Goal: Task Accomplishment & Management: Manage account settings

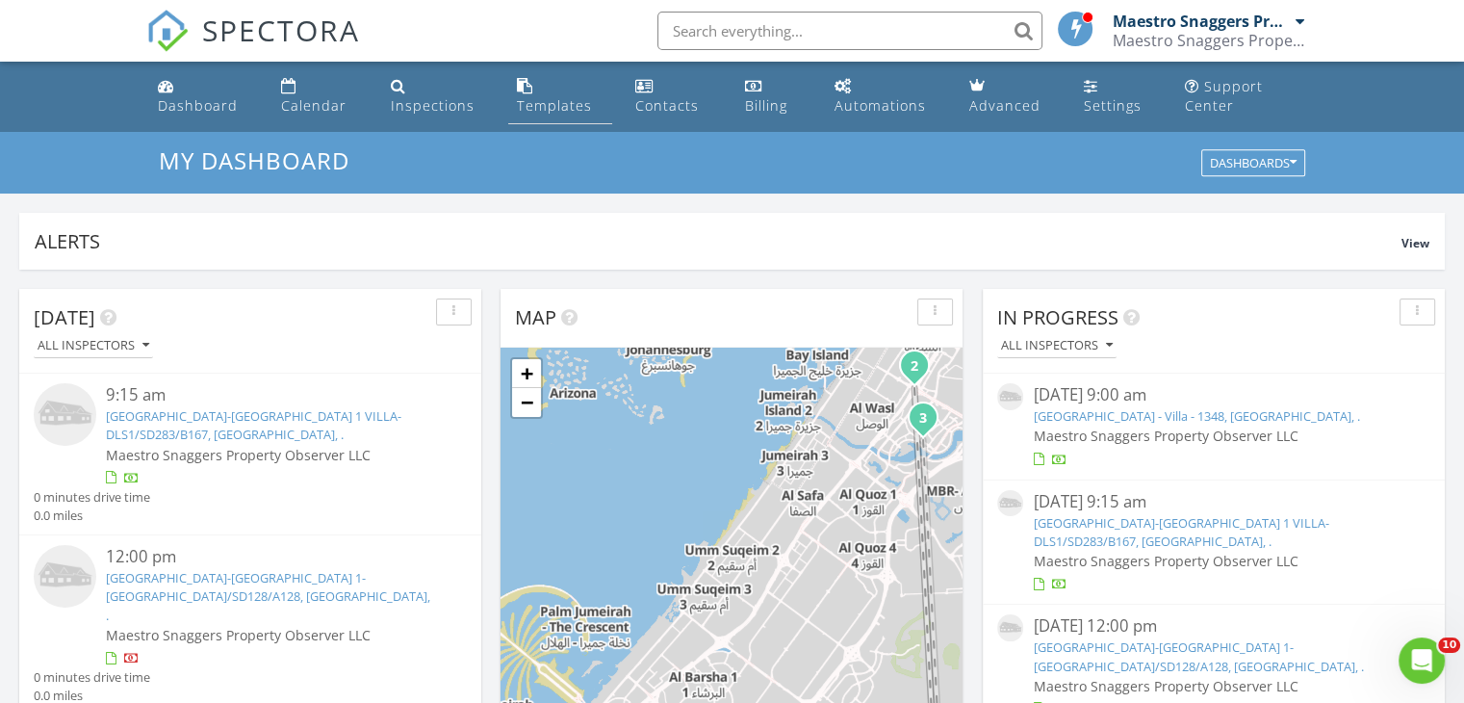
scroll to position [1781, 1494]
click at [1009, 390] on img at bounding box center [1010, 393] width 26 height 20
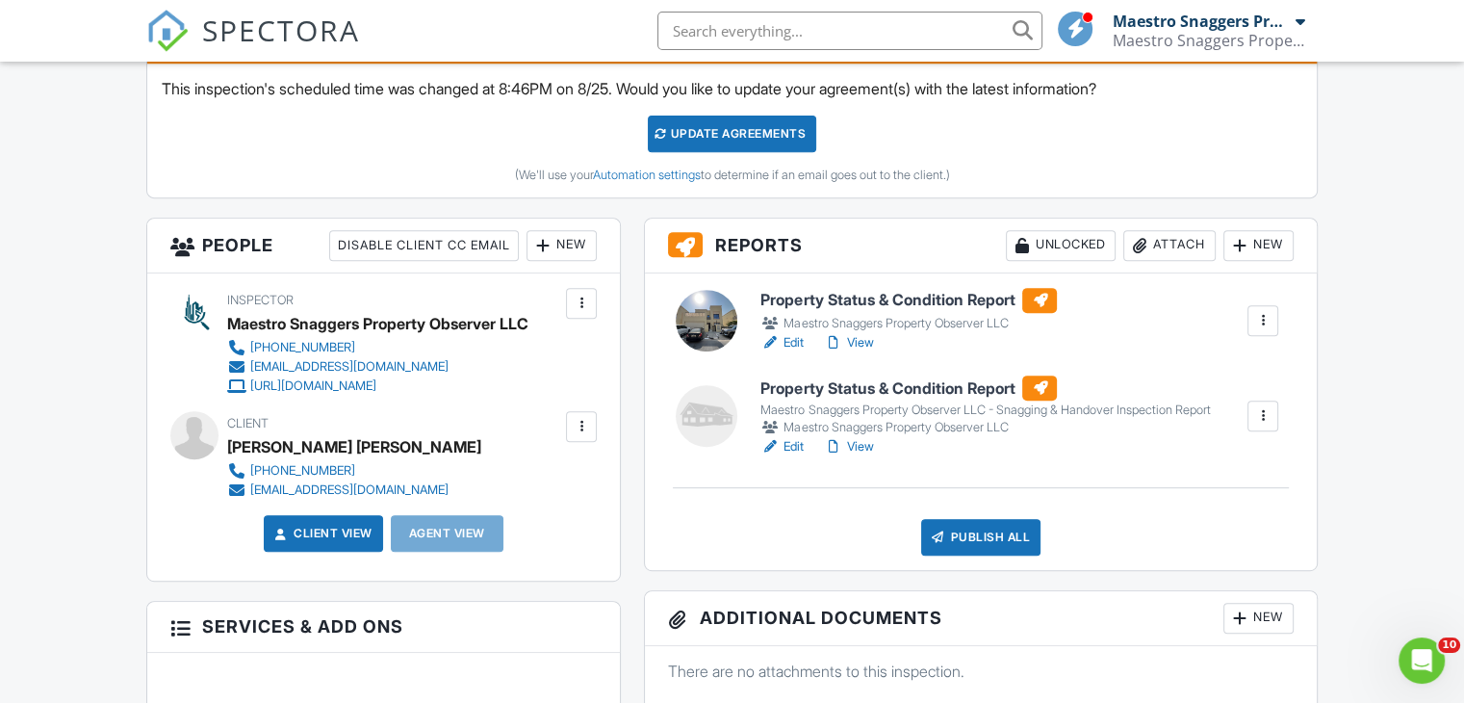
click at [704, 332] on div at bounding box center [707, 321] width 62 height 62
click at [1263, 413] on div at bounding box center [1262, 415] width 19 height 19
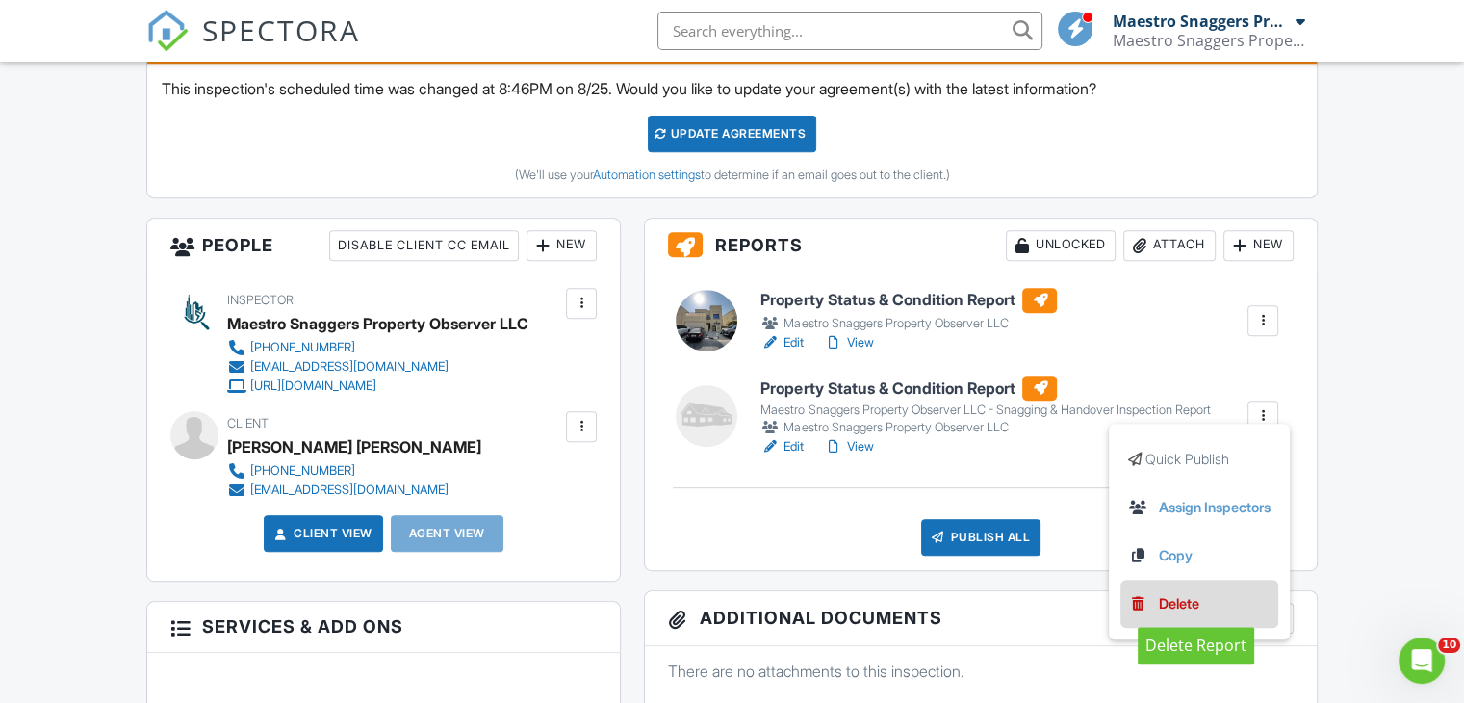
click at [1163, 601] on div "Delete" at bounding box center [1179, 603] width 40 height 21
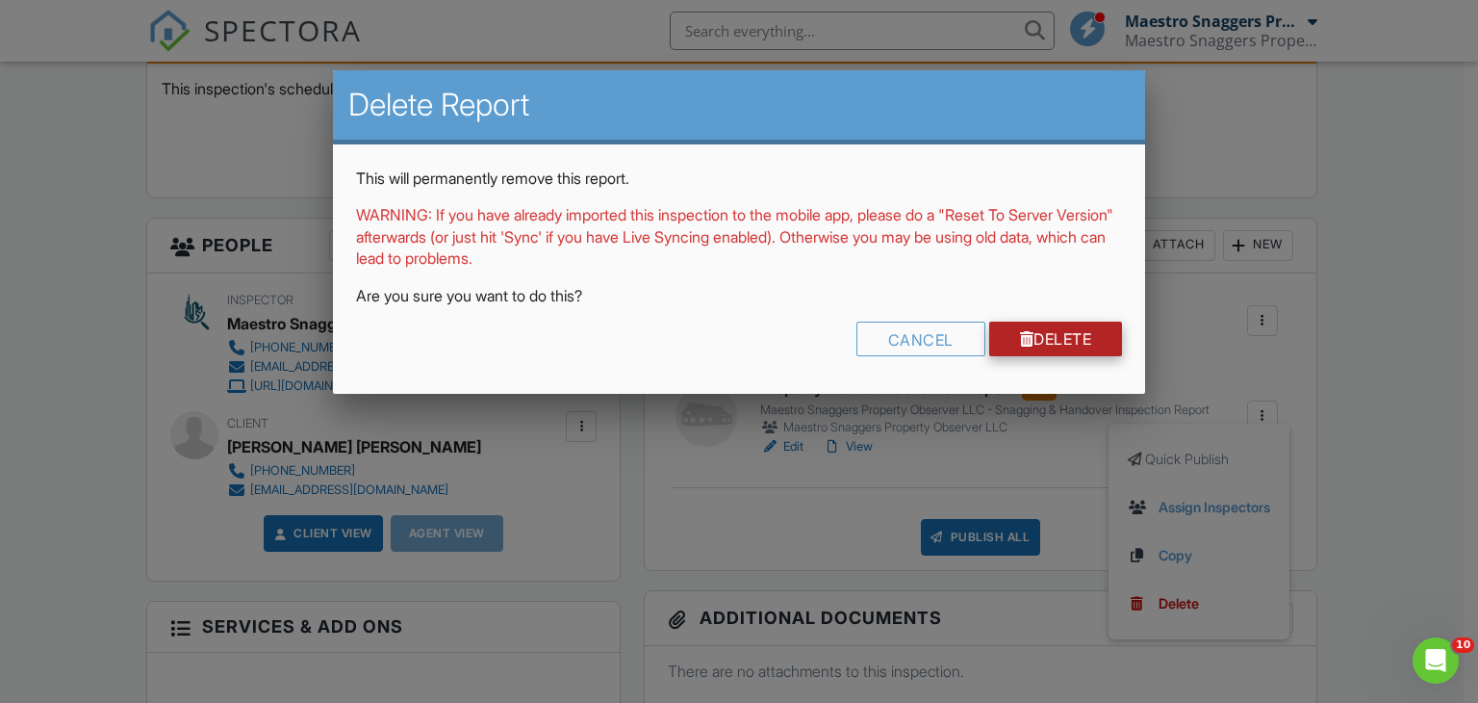
click at [1052, 334] on link "Delete" at bounding box center [1056, 338] width 134 height 35
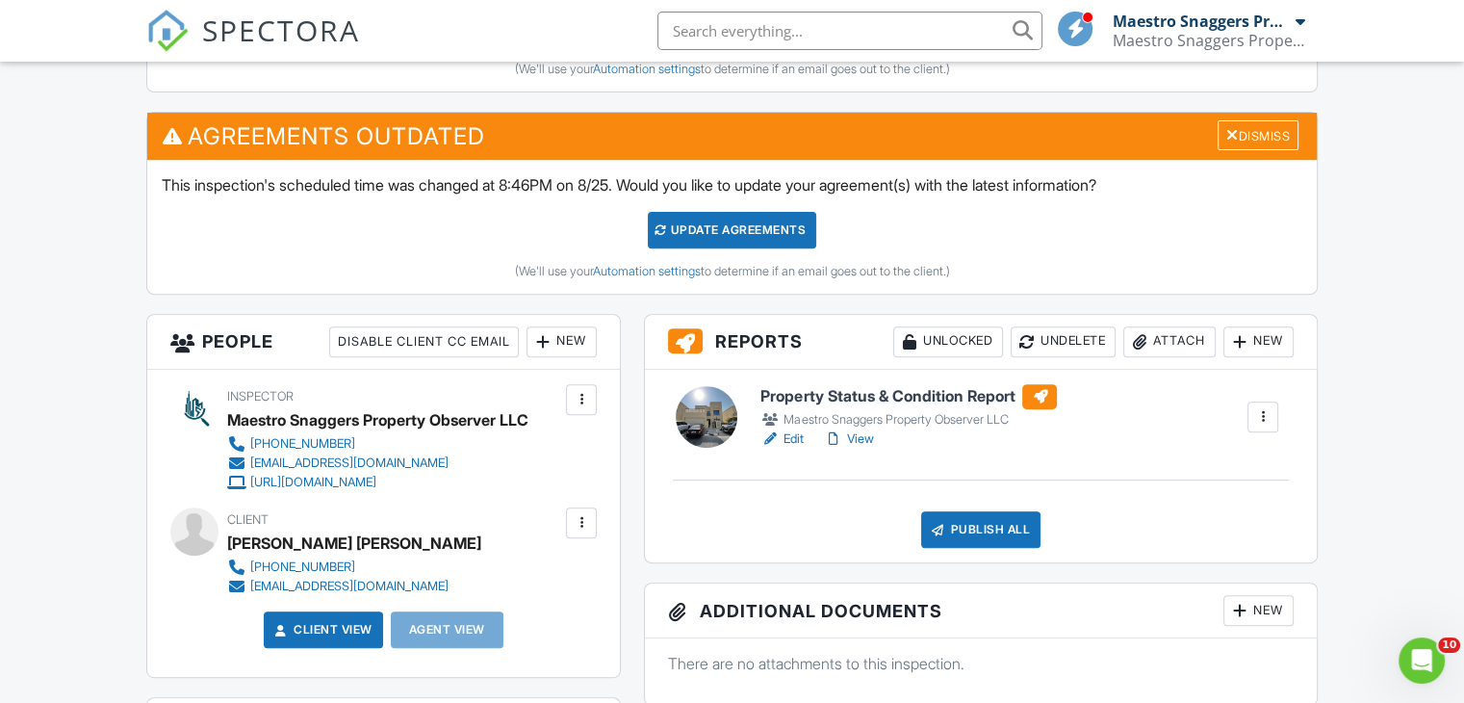
click at [865, 436] on link "View" at bounding box center [848, 438] width 50 height 19
